Goal: Transaction & Acquisition: Purchase product/service

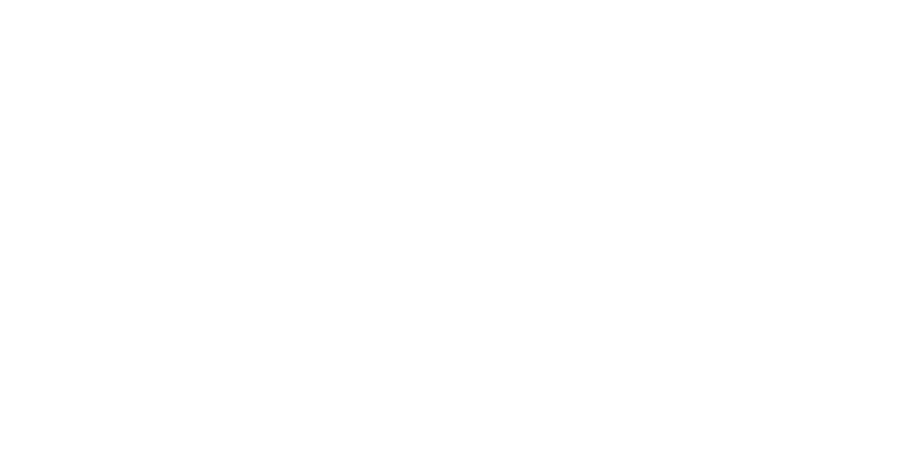
select select "******"
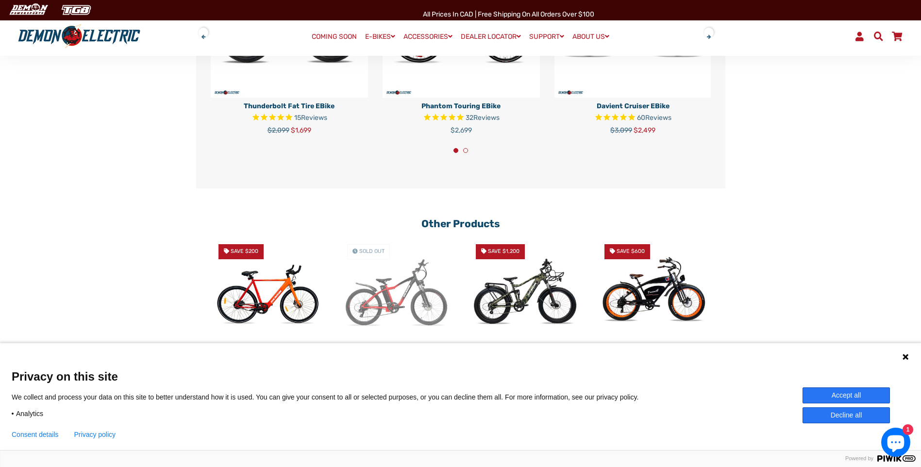
scroll to position [2088, 0]
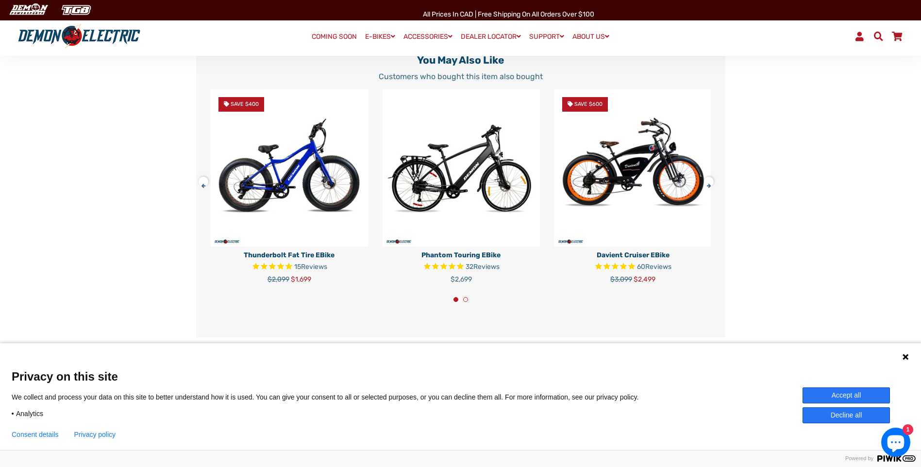
click at [711, 186] on button at bounding box center [712, 179] width 17 height 17
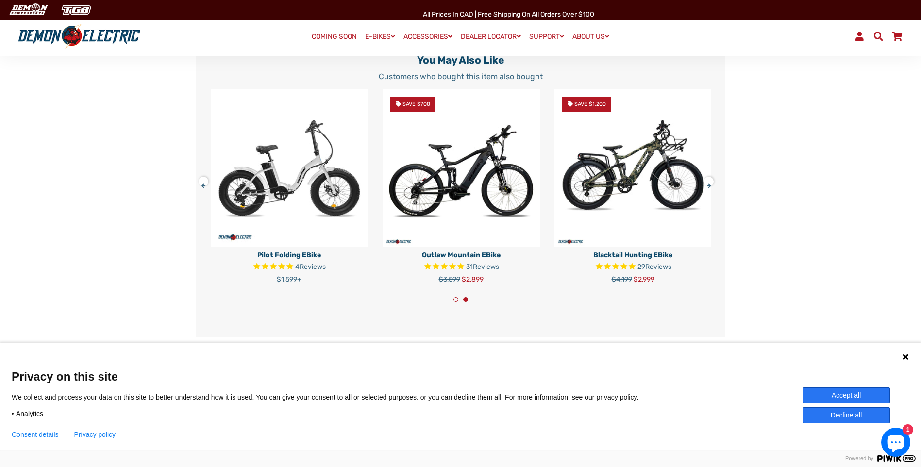
click at [711, 186] on button at bounding box center [712, 179] width 17 height 17
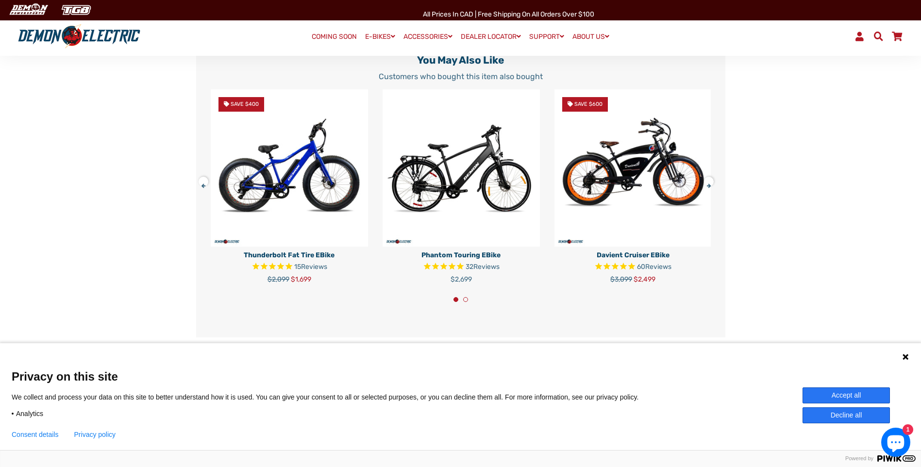
click at [710, 188] on button at bounding box center [712, 179] width 17 height 17
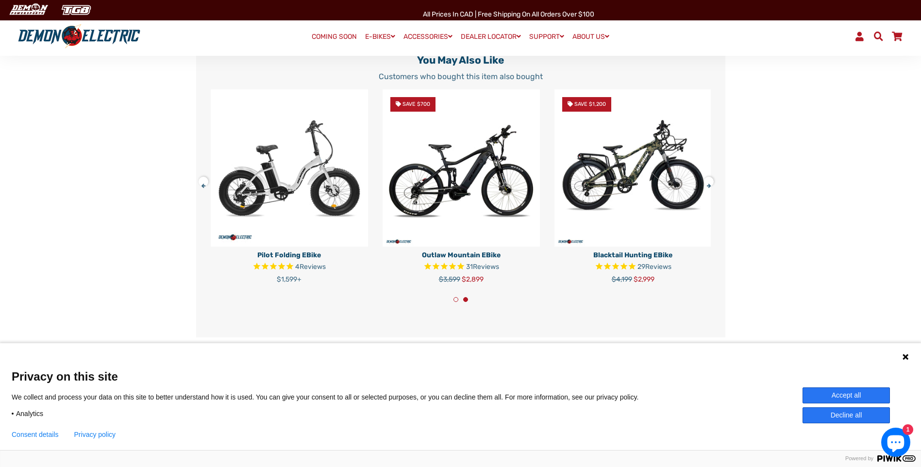
click at [709, 188] on button at bounding box center [712, 179] width 17 height 17
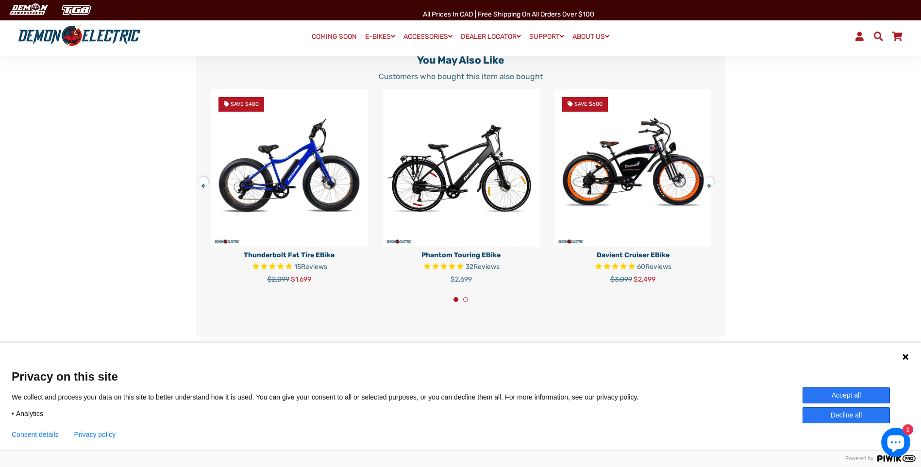
click at [709, 188] on button at bounding box center [712, 179] width 17 height 17
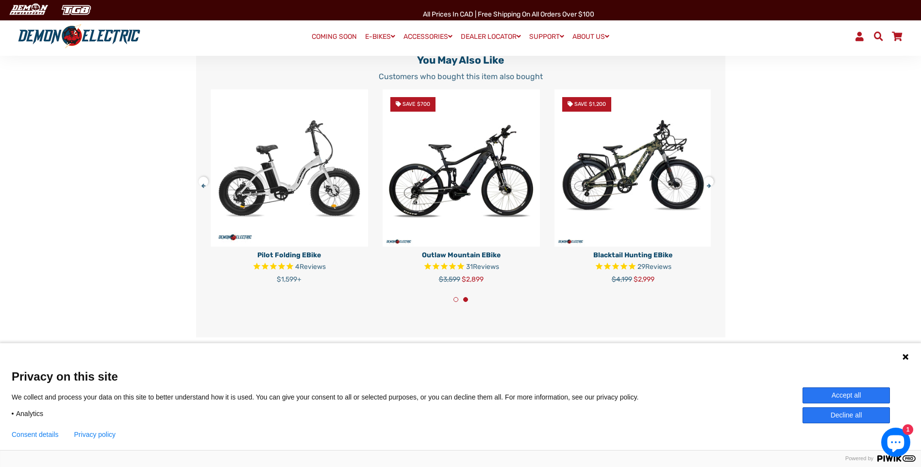
click at [709, 188] on button at bounding box center [712, 179] width 17 height 17
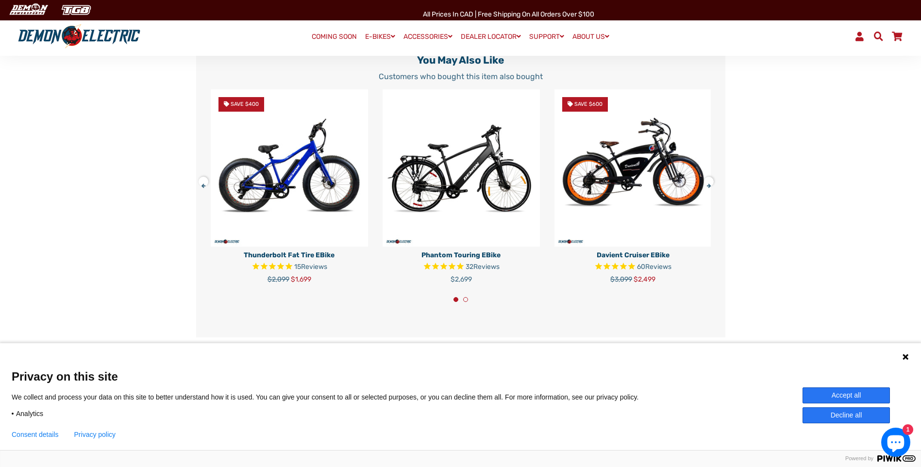
click at [709, 188] on button at bounding box center [712, 179] width 17 height 17
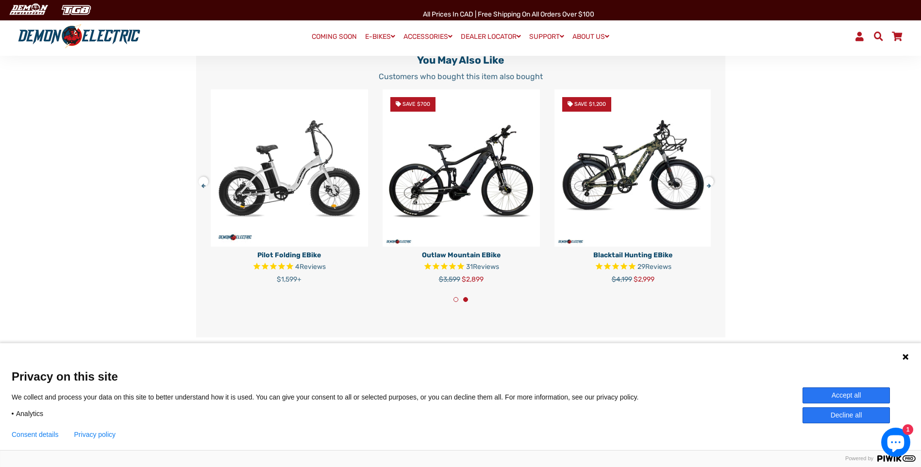
click at [709, 188] on button at bounding box center [712, 179] width 17 height 17
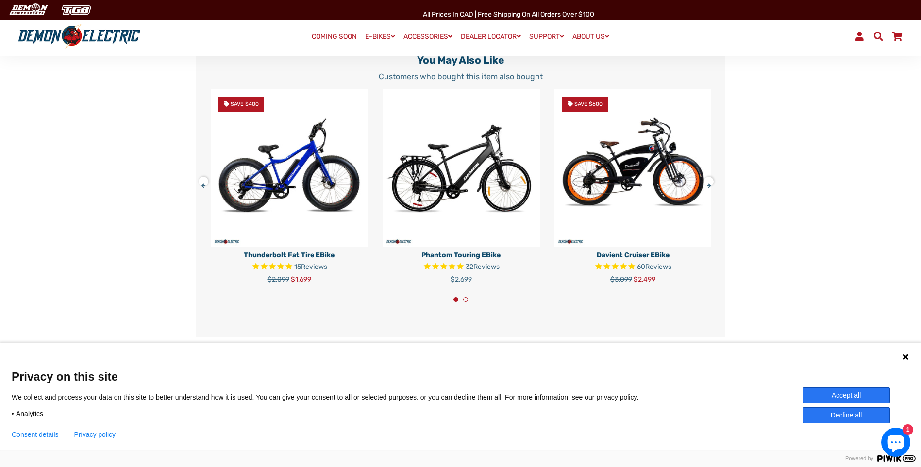
click at [709, 188] on button at bounding box center [712, 179] width 17 height 17
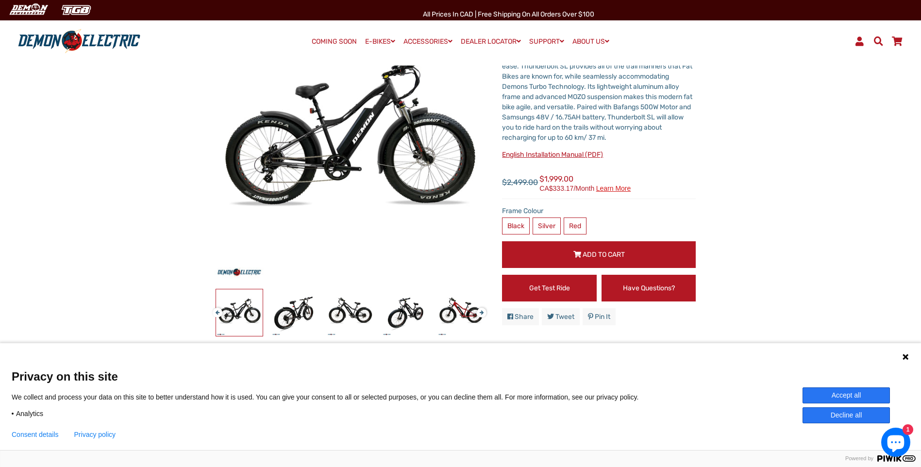
scroll to position [0, 0]
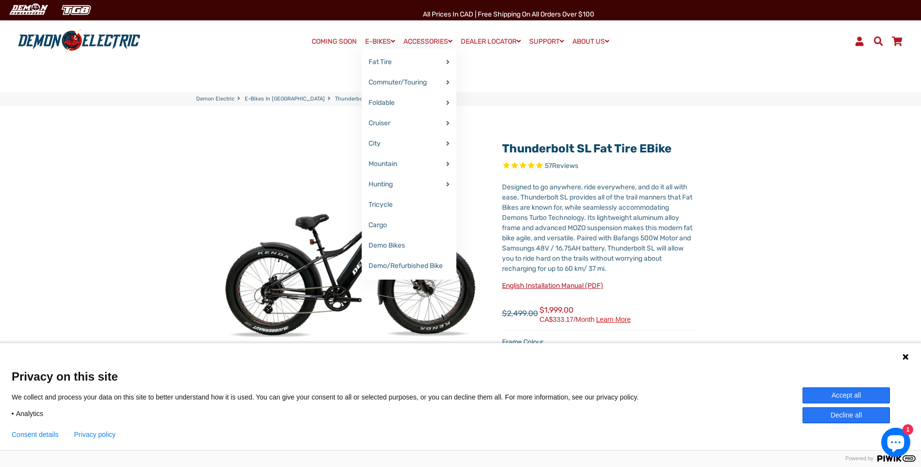
click at [374, 41] on link "E-BIKES" at bounding box center [380, 41] width 37 height 14
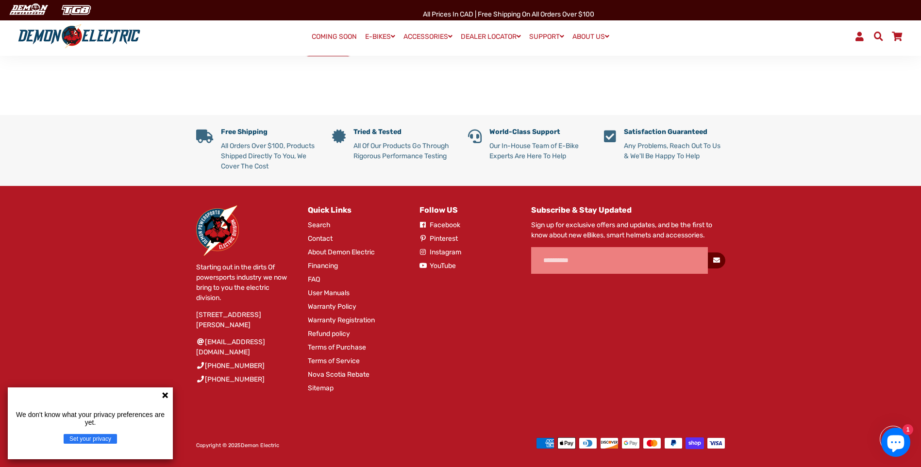
scroll to position [544, 0]
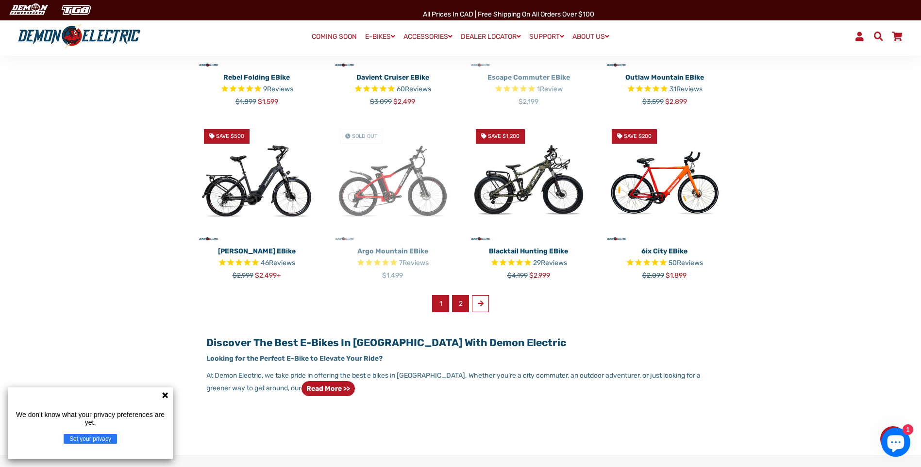
click at [457, 305] on link "2" at bounding box center [460, 303] width 17 height 17
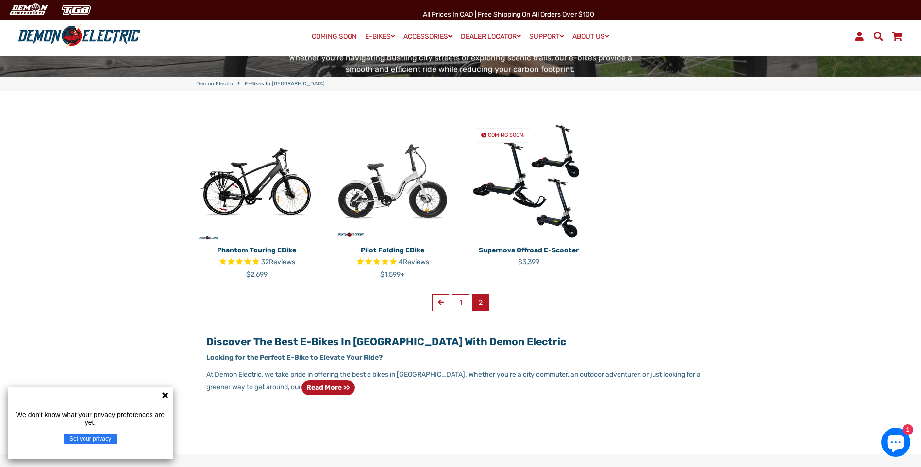
scroll to position [194, 0]
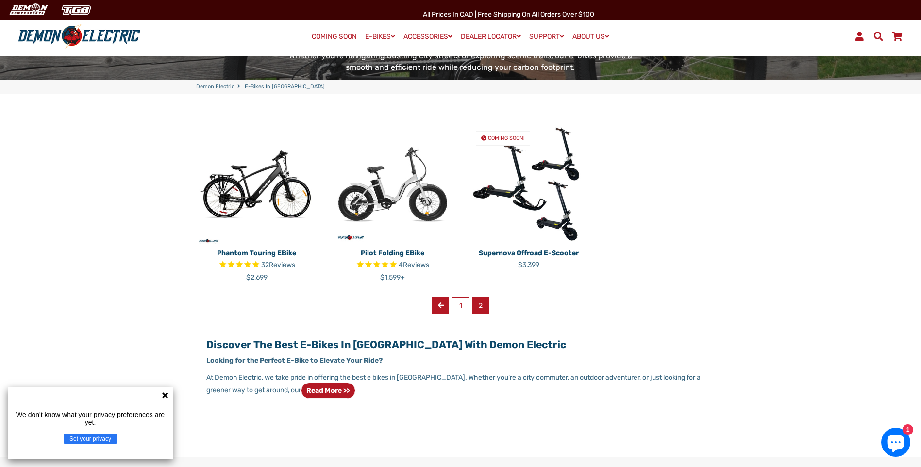
click at [436, 310] on link "Previous" at bounding box center [440, 305] width 17 height 17
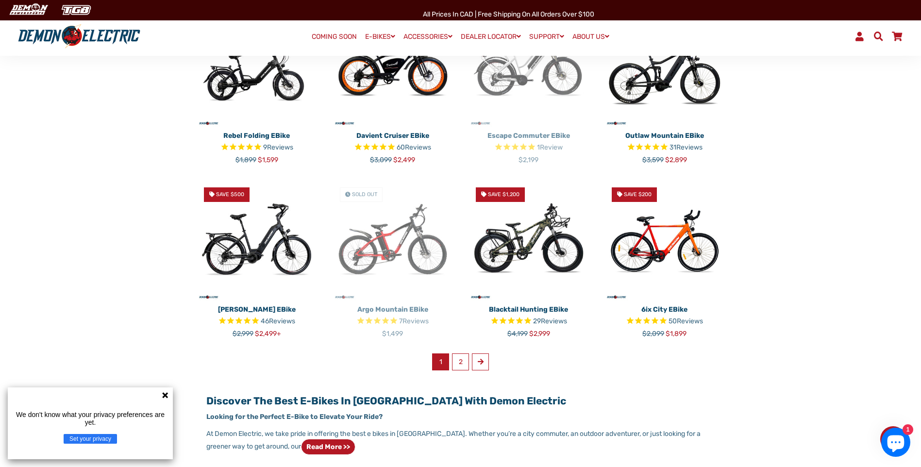
scroll to position [437, 0]
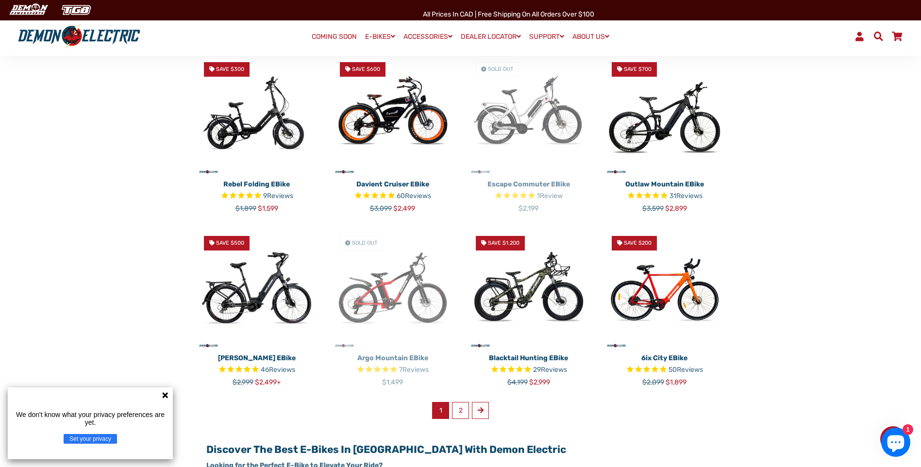
click at [494, 285] on img at bounding box center [528, 288] width 121 height 121
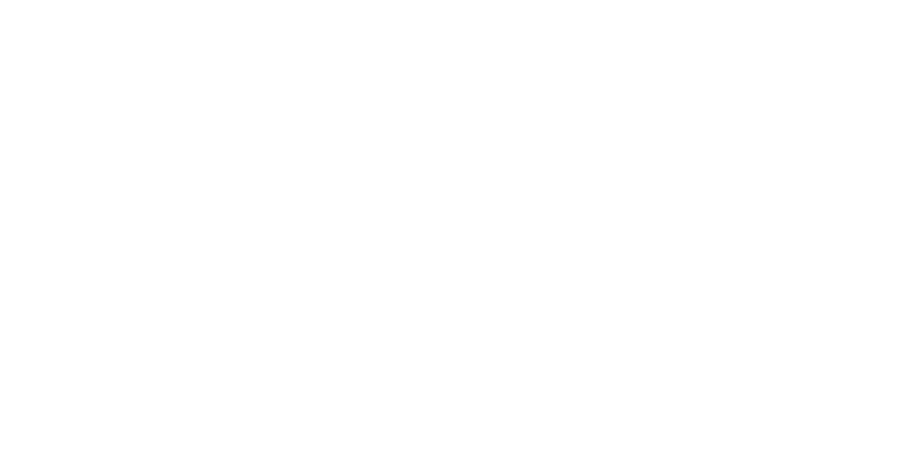
select select "******"
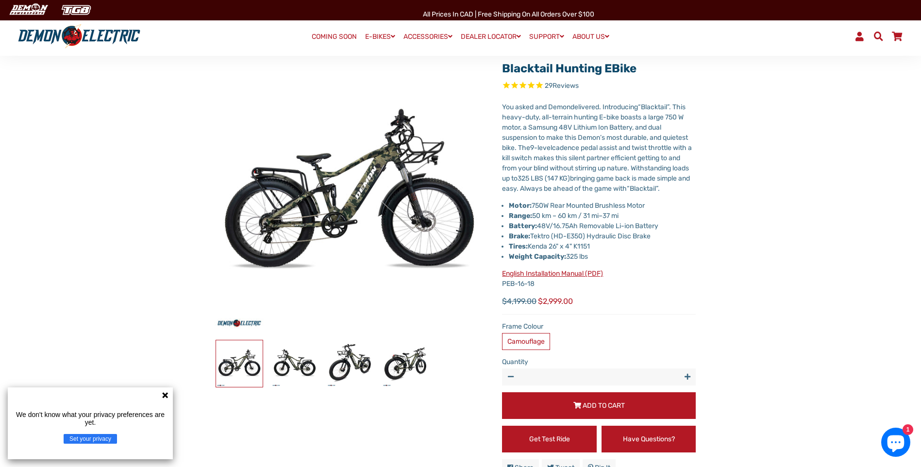
scroll to position [97, 0]
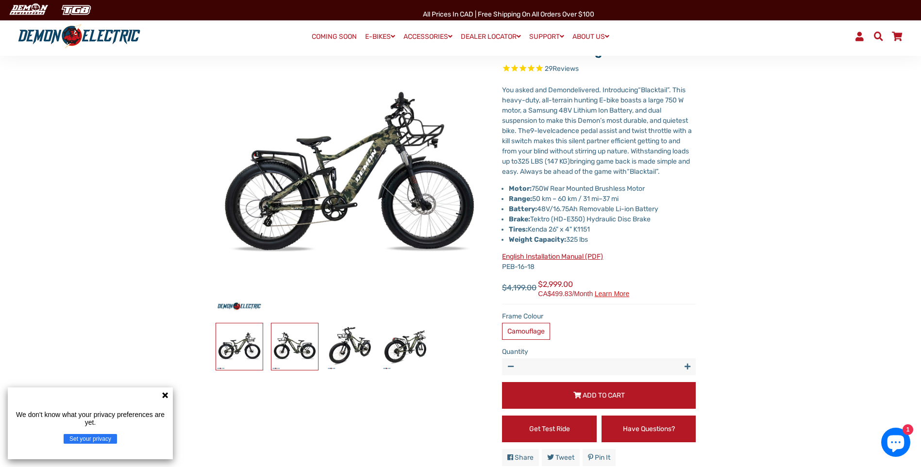
click at [296, 349] on img at bounding box center [294, 346] width 47 height 47
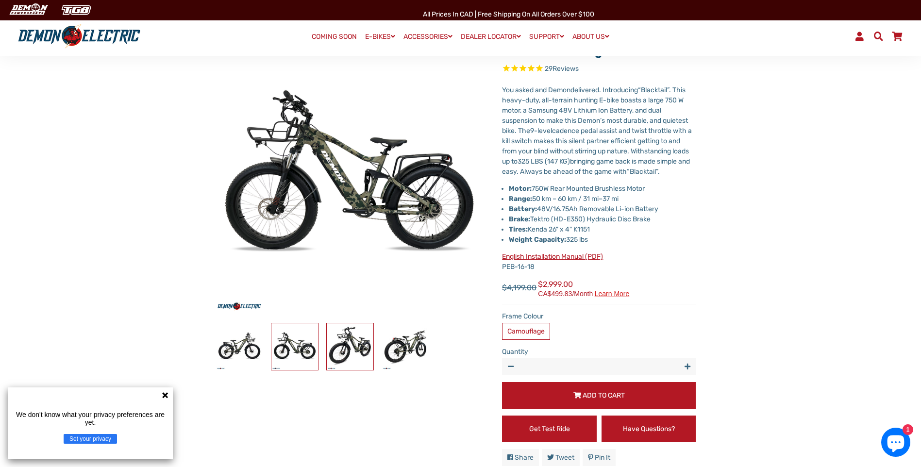
click at [355, 340] on img at bounding box center [350, 346] width 47 height 47
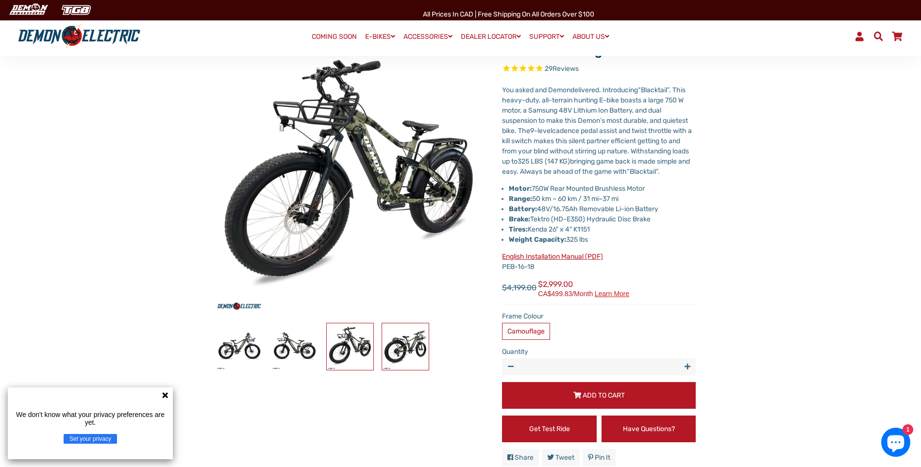
click at [397, 340] on img at bounding box center [405, 346] width 47 height 47
